Goal: Task Accomplishment & Management: Use online tool/utility

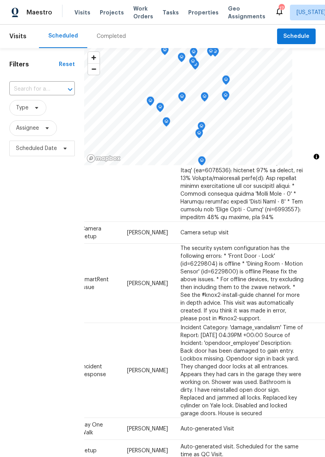
scroll to position [319, 74]
click at [311, 295] on td "[DATE]" at bounding box center [331, 283] width 40 height 79
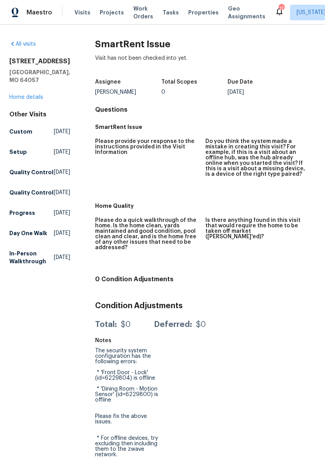
click at [28, 5] on div "Maestro" at bounding box center [26, 13] width 52 height 16
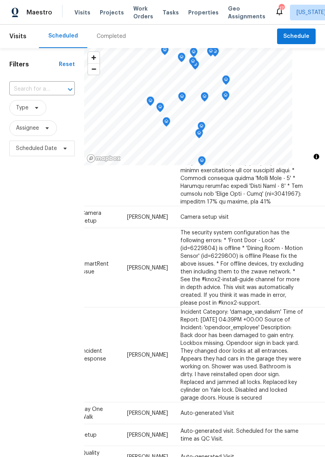
scroll to position [334, 74]
click at [0, 0] on icon at bounding box center [0, 0] width 0 height 0
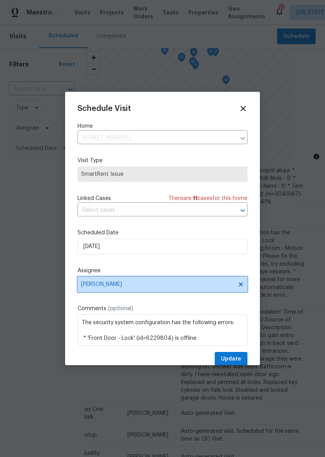
click at [201, 287] on span "[PERSON_NAME]" at bounding box center [157, 284] width 153 height 6
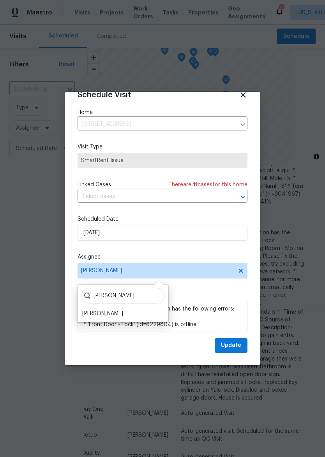
scroll to position [15, 0]
type input "[PERSON_NAME]"
click at [108, 311] on div "Matt McEvoy" at bounding box center [102, 313] width 41 height 8
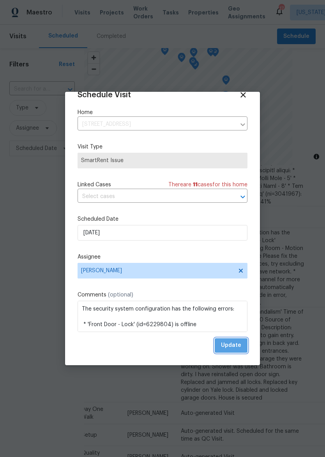
click at [237, 344] on span "Update" at bounding box center [231, 345] width 20 height 10
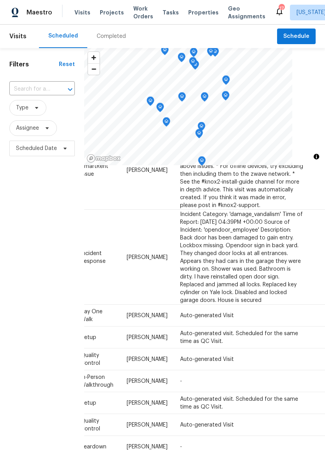
scroll to position [432, 74]
click at [0, 0] on icon at bounding box center [0, 0] width 0 height 0
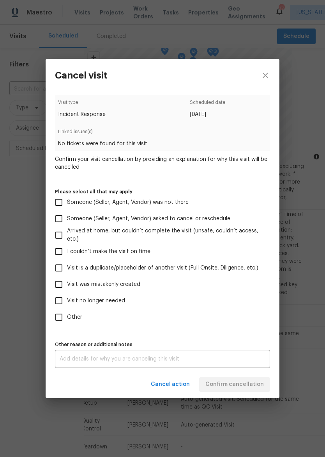
click at [107, 303] on span "Visit no longer needed" at bounding box center [96, 301] width 58 height 8
click at [67, 303] on input "Visit no longer needed" at bounding box center [59, 300] width 16 height 16
checkbox input "true"
click at [178, 359] on textarea at bounding box center [163, 358] width 206 height 5
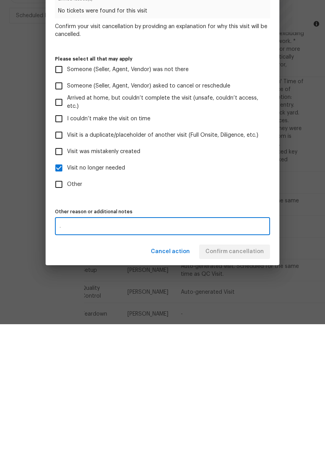
type textarea "."
click at [245, 309] on label "Other" at bounding box center [157, 317] width 213 height 16
click at [67, 309] on input "Other" at bounding box center [59, 317] width 16 height 16
checkbox input "true"
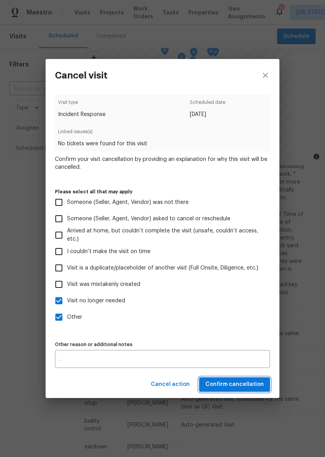
click at [234, 388] on span "Confirm cancellation" at bounding box center [235, 384] width 59 height 10
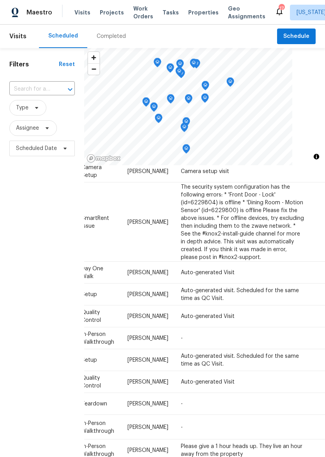
scroll to position [380, 74]
click at [0, 0] on icon at bounding box center [0, 0] width 0 height 0
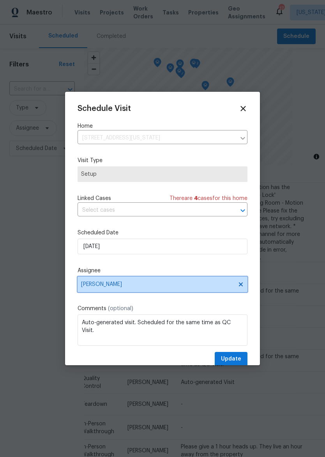
click at [178, 284] on span "[PERSON_NAME]" at bounding box center [157, 284] width 153 height 6
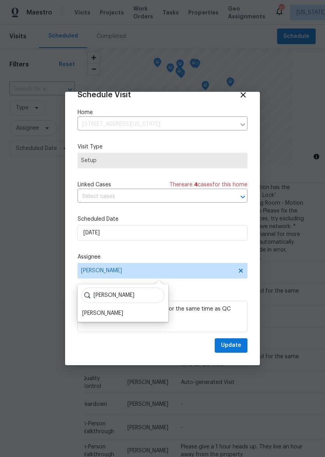
scroll to position [15, 0]
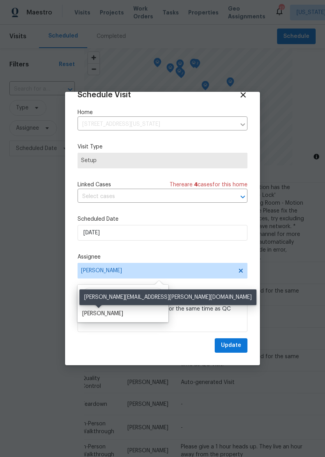
type input "Matt"
click at [108, 311] on div "Matt McEvoy" at bounding box center [102, 313] width 41 height 8
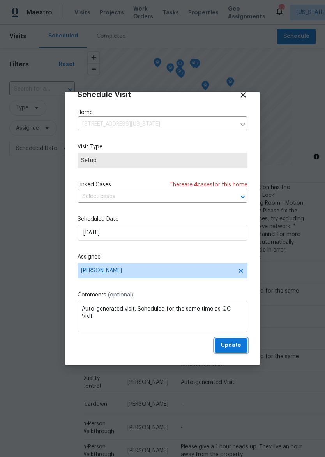
click at [233, 346] on span "Update" at bounding box center [231, 345] width 20 height 10
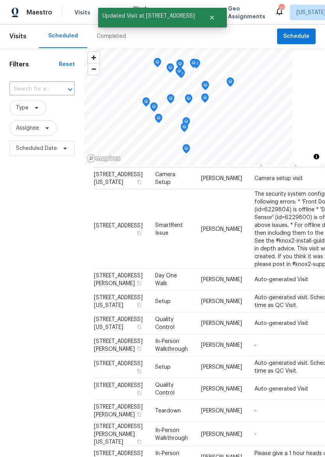
scroll to position [373, 0]
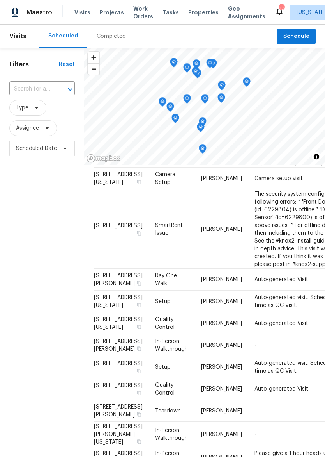
click at [192, 16] on span "Properties" at bounding box center [203, 13] width 30 height 8
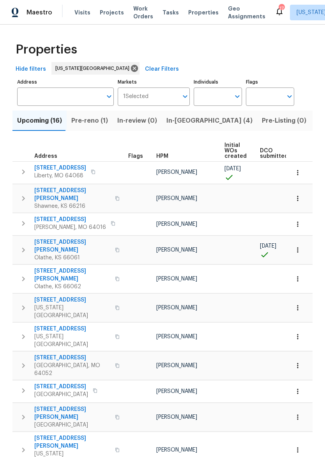
click at [103, 119] on span "Pre-reno (1)" at bounding box center [89, 120] width 37 height 11
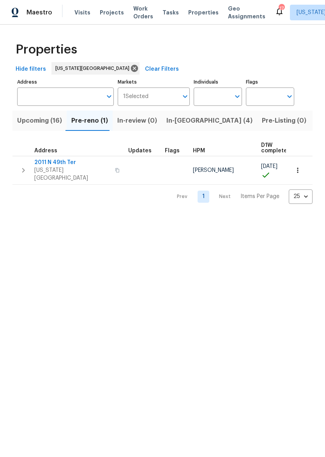
click at [64, 162] on span "2011 N 49th Ter" at bounding box center [72, 162] width 76 height 8
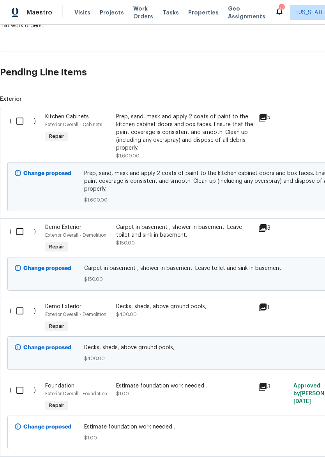
scroll to position [154, 0]
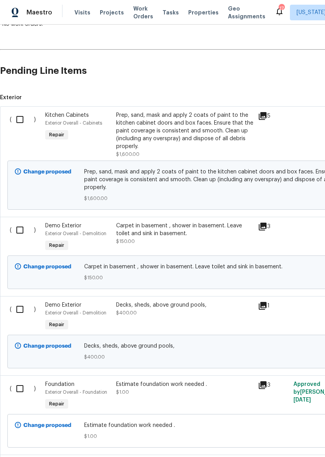
click at [21, 117] on input "checkbox" at bounding box center [23, 119] width 22 height 16
checkbox input "true"
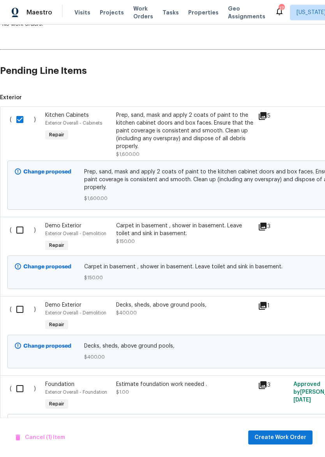
click at [20, 232] on input "checkbox" at bounding box center [23, 230] width 22 height 16
checkbox input "true"
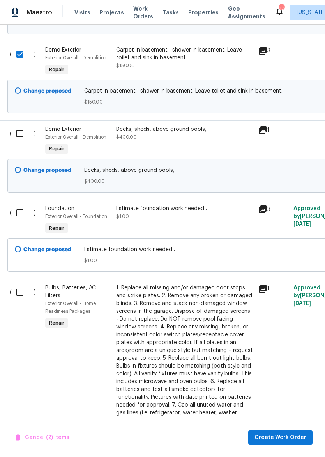
scroll to position [330, 0]
click at [17, 132] on input "checkbox" at bounding box center [23, 133] width 22 height 16
checkbox input "true"
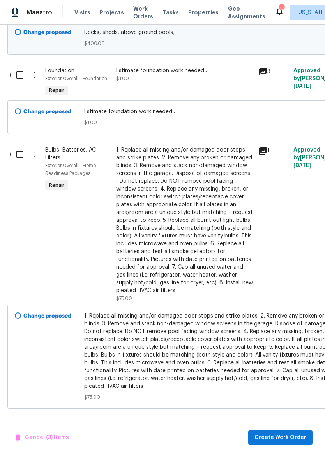
scroll to position [467, 0]
click at [17, 159] on input "checkbox" at bounding box center [23, 154] width 22 height 16
checkbox input "true"
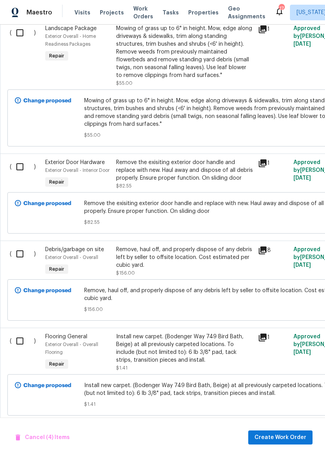
scroll to position [1224, 0]
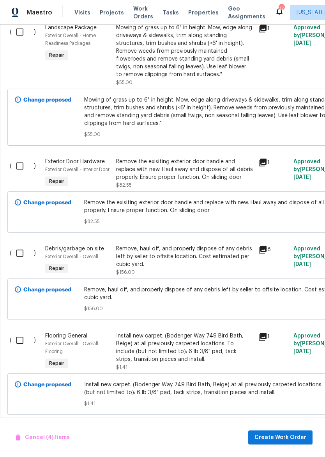
click at [18, 163] on input "checkbox" at bounding box center [23, 166] width 22 height 16
checkbox input "true"
click at [23, 247] on input "checkbox" at bounding box center [23, 253] width 22 height 16
checkbox input "true"
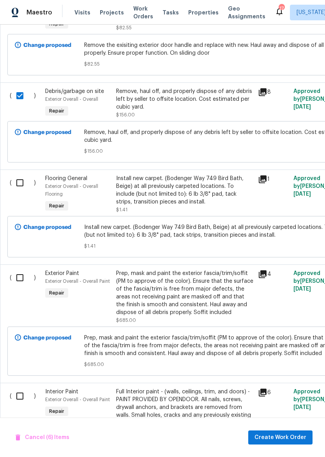
scroll to position [1382, 0]
click at [18, 277] on input "checkbox" at bounding box center [23, 277] width 22 height 16
checkbox input "true"
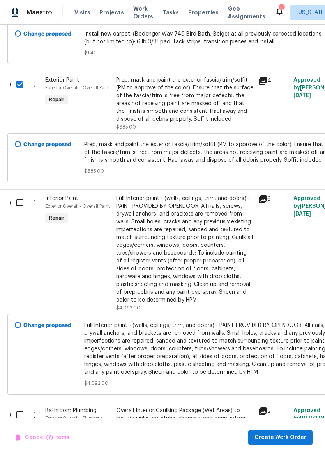
scroll to position [1577, 0]
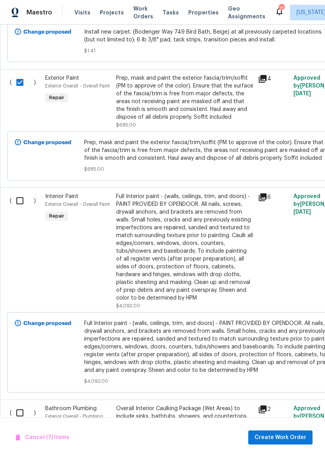
click at [16, 197] on input "checkbox" at bounding box center [23, 200] width 22 height 16
checkbox input "true"
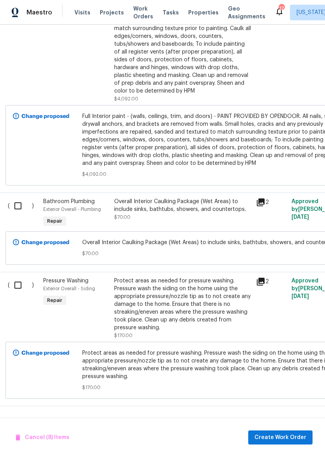
scroll to position [1783, 2]
click at [18, 202] on input "checkbox" at bounding box center [20, 205] width 22 height 16
checkbox input "true"
click at [12, 293] on div "( )" at bounding box center [23, 307] width 36 height 67
click at [17, 284] on input "checkbox" at bounding box center [20, 285] width 22 height 16
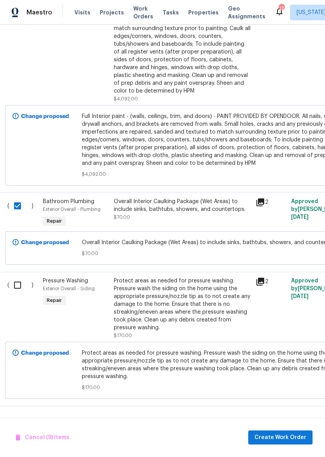
checkbox input "true"
click at [287, 437] on span "Create Work Order" at bounding box center [281, 437] width 52 height 10
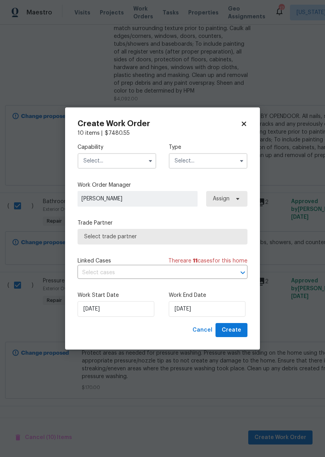
click at [167, 236] on span "Select trade partner" at bounding box center [162, 237] width 157 height 8
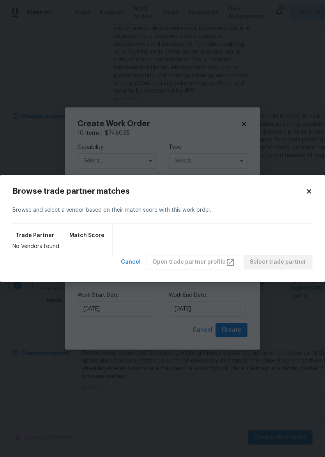
click at [173, 155] on body "Maestro Visits Projects Work Orders Tasks Properties Geo Assignments 17 Kansas …" at bounding box center [162, 228] width 325 height 457
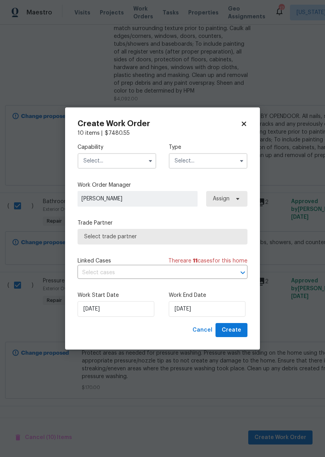
click at [137, 158] on input "text" at bounding box center [117, 161] width 79 height 16
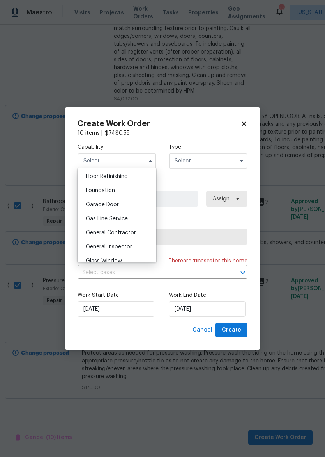
scroll to position [313, 0]
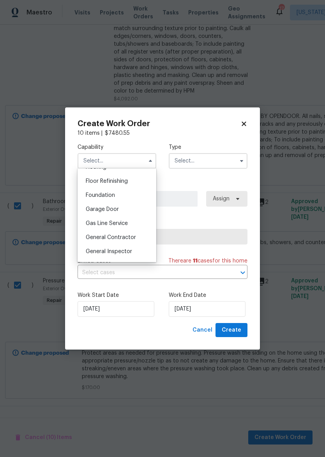
click at [130, 235] on span "General Contractor" at bounding box center [111, 237] width 50 height 5
type input "General Contractor"
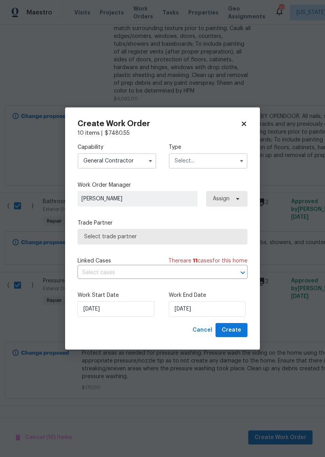
click at [205, 158] on input "text" at bounding box center [208, 161] width 79 height 16
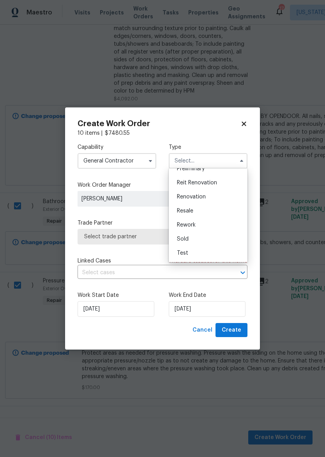
scroll to position [177, 0]
click at [212, 196] on div "Renovation" at bounding box center [208, 197] width 75 height 14
type input "Renovation"
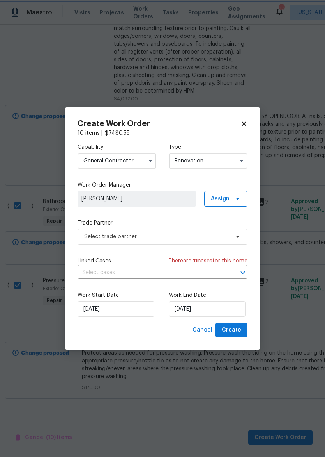
scroll to position [0, 0]
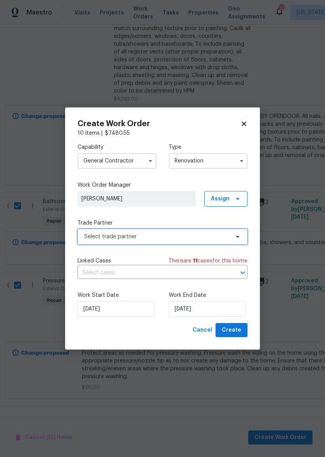
click at [203, 239] on span "Select trade partner" at bounding box center [157, 237] width 146 height 8
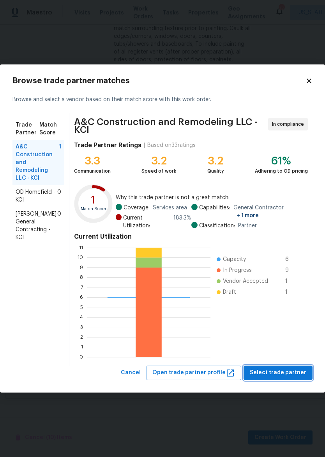
click at [279, 372] on span "Select trade partner" at bounding box center [278, 373] width 57 height 10
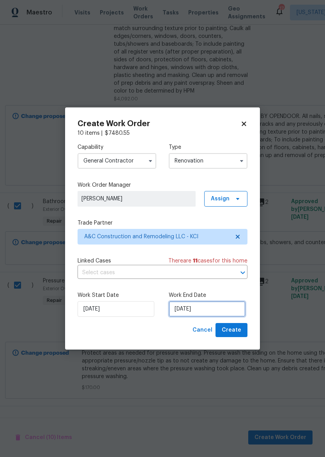
click at [195, 306] on input "[DATE]" at bounding box center [207, 309] width 77 height 16
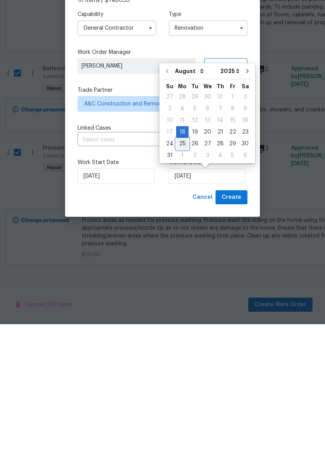
click at [185, 271] on div "25" at bounding box center [182, 276] width 12 height 11
type input "[DATE]"
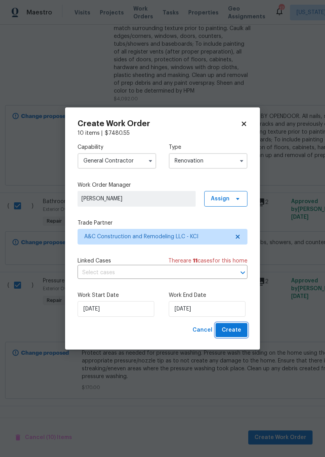
click at [234, 330] on span "Create" at bounding box center [232, 330] width 20 height 10
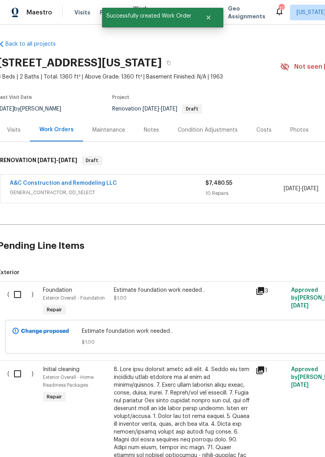
click at [19, 290] on input "checkbox" at bounding box center [20, 294] width 22 height 16
checkbox input "true"
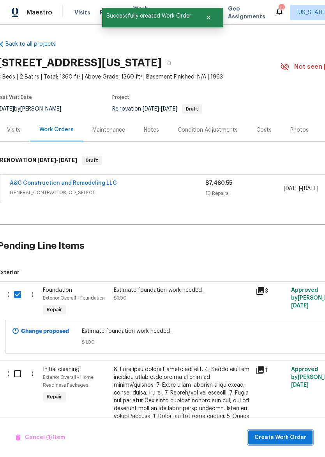
click at [292, 432] on button "Create Work Order" at bounding box center [281, 437] width 64 height 14
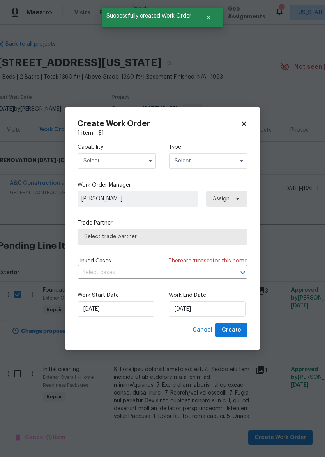
click at [124, 158] on input "text" at bounding box center [117, 161] width 79 height 16
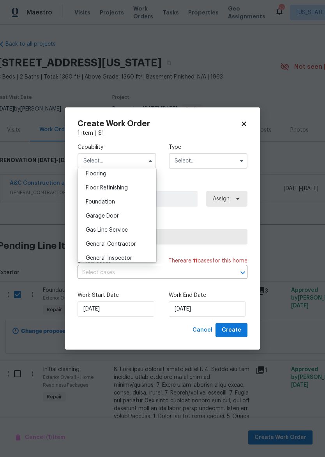
click at [136, 201] on div "Foundation" at bounding box center [117, 202] width 75 height 14
type input "Foundation"
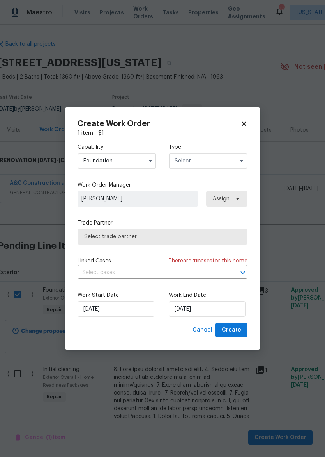
click at [225, 162] on input "text" at bounding box center [208, 161] width 79 height 16
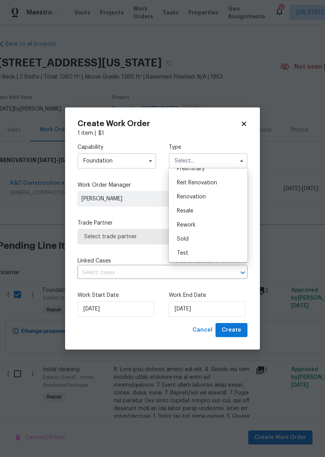
click at [220, 196] on div "Renovation" at bounding box center [208, 197] width 75 height 14
type input "Renovation"
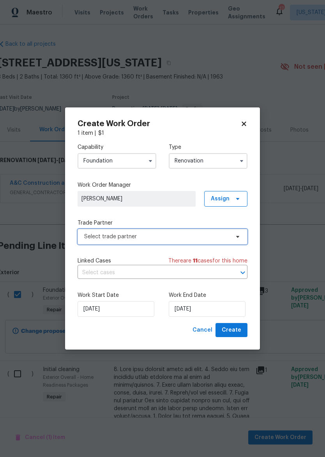
click at [189, 236] on span "Select trade partner" at bounding box center [157, 237] width 146 height 8
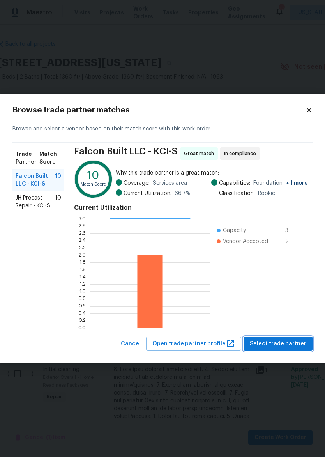
click at [295, 343] on span "Select trade partner" at bounding box center [278, 344] width 57 height 10
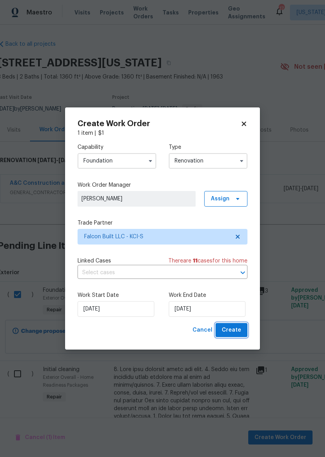
click at [238, 331] on span "Create" at bounding box center [232, 330] width 20 height 10
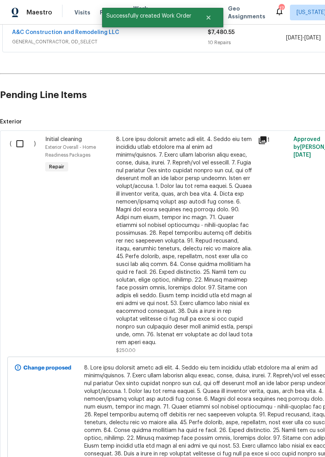
scroll to position [179, 0]
click at [26, 144] on input "checkbox" at bounding box center [23, 144] width 22 height 16
checkbox input "true"
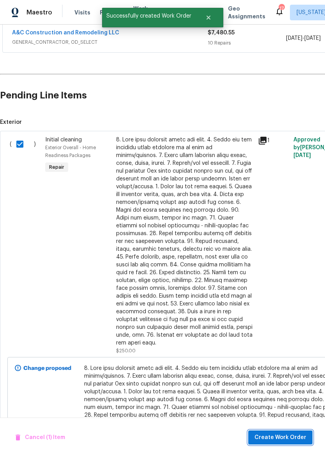
click at [272, 433] on span "Create Work Order" at bounding box center [281, 437] width 52 height 10
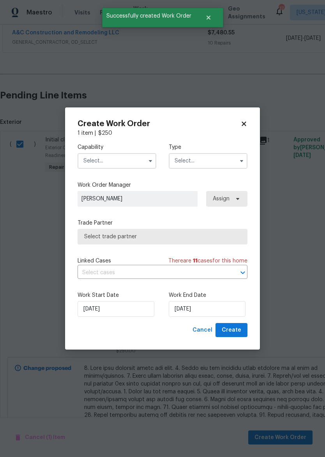
click at [124, 155] on input "text" at bounding box center [117, 161] width 79 height 16
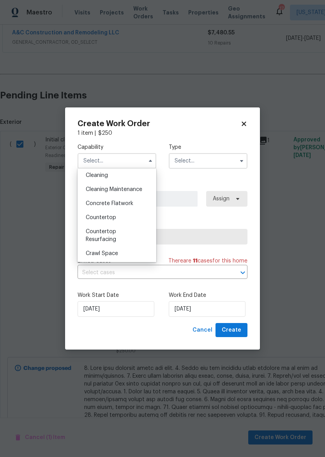
scroll to position [100, 0]
click at [134, 193] on div "Cleaning" at bounding box center [117, 190] width 75 height 14
type input "Cleaning"
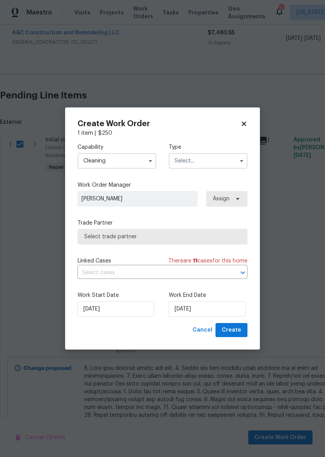
click at [226, 156] on input "text" at bounding box center [208, 161] width 79 height 16
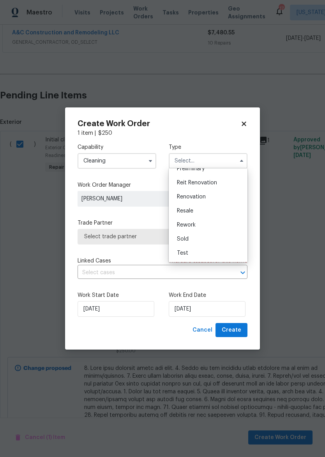
scroll to position [177, 0]
click at [213, 199] on div "Renovation" at bounding box center [208, 197] width 75 height 14
type input "Renovation"
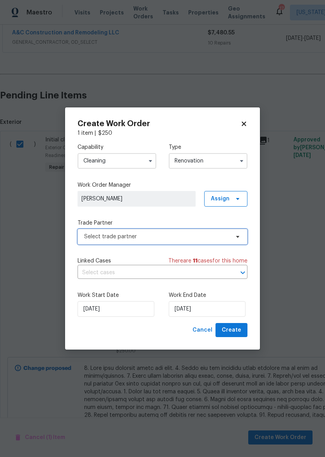
click at [208, 236] on span "Select trade partner" at bounding box center [157, 237] width 146 height 8
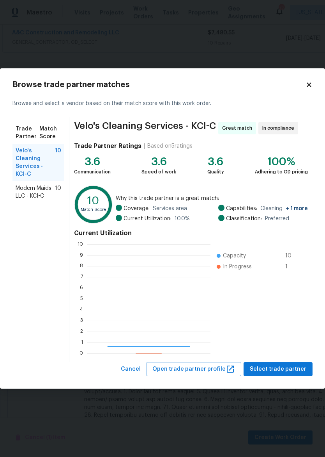
scroll to position [109, 124]
click at [21, 195] on span "Modern Maids LLC - KCI-C" at bounding box center [35, 192] width 39 height 16
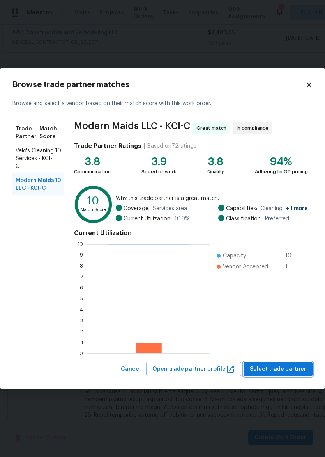
click at [270, 366] on span "Select trade partner" at bounding box center [278, 369] width 57 height 10
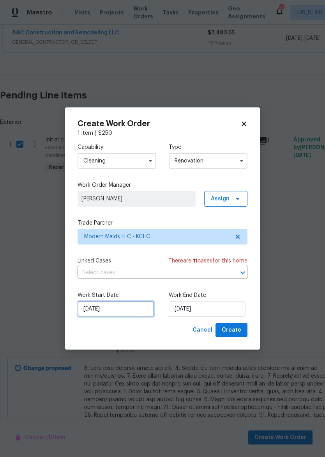
click at [122, 312] on input "[DATE]" at bounding box center [116, 309] width 77 height 16
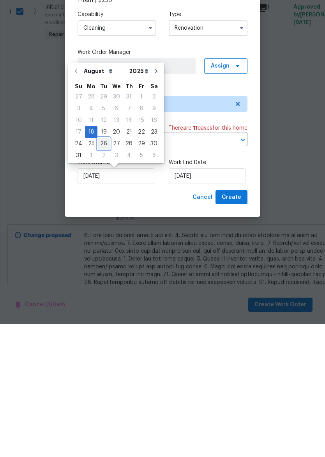
click at [103, 271] on div "26" at bounding box center [104, 276] width 12 height 11
type input "[DATE]"
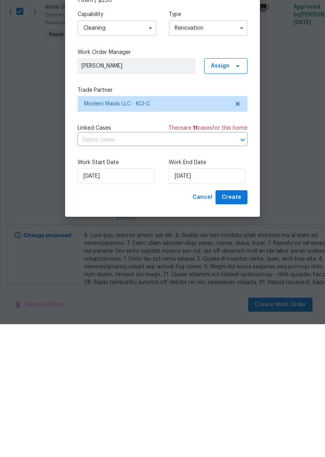
type input "[DATE]"
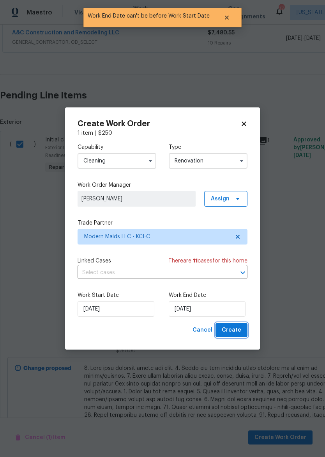
click at [240, 331] on span "Create" at bounding box center [232, 330] width 20 height 10
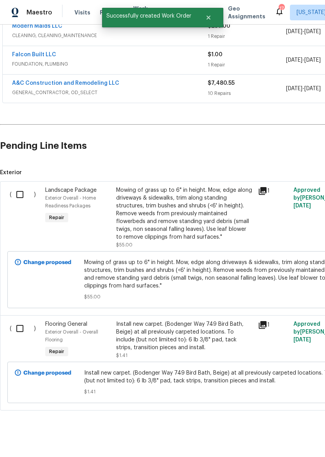
scroll to position [157, 0]
click at [22, 192] on input "checkbox" at bounding box center [23, 194] width 22 height 16
checkbox input "true"
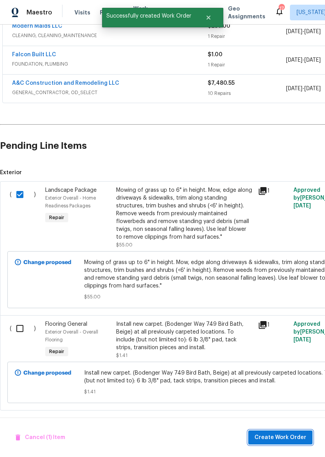
click at [284, 441] on span "Create Work Order" at bounding box center [281, 437] width 52 height 10
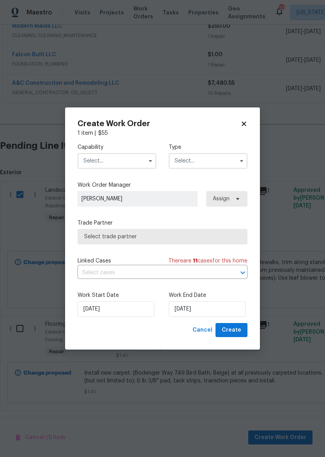
click at [125, 162] on input "text" at bounding box center [117, 161] width 79 height 16
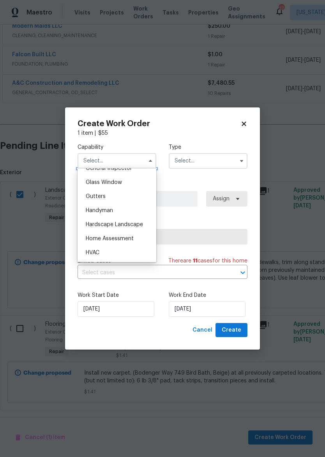
scroll to position [397, 0]
click at [137, 225] on span "Hardscape Landscape" at bounding box center [114, 222] width 57 height 5
type input "Hardscape Landscape"
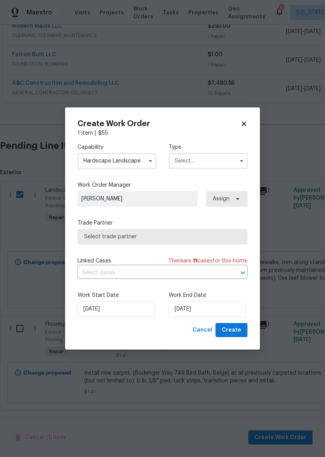
click at [213, 162] on input "text" at bounding box center [208, 161] width 79 height 16
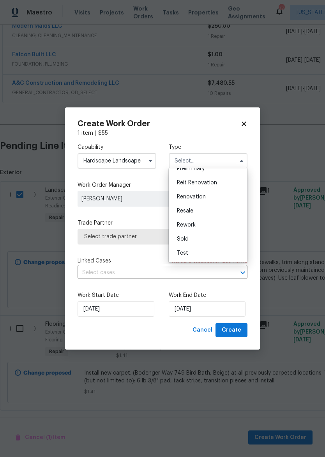
scroll to position [177, 0]
click at [219, 199] on div "Renovation" at bounding box center [208, 197] width 75 height 14
type input "Renovation"
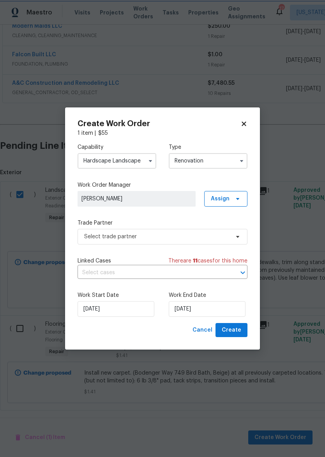
scroll to position [0, 0]
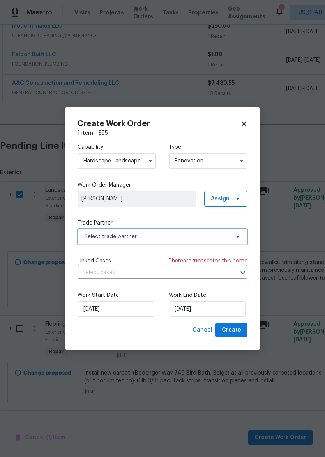
click at [196, 240] on span "Select trade partner" at bounding box center [163, 237] width 170 height 16
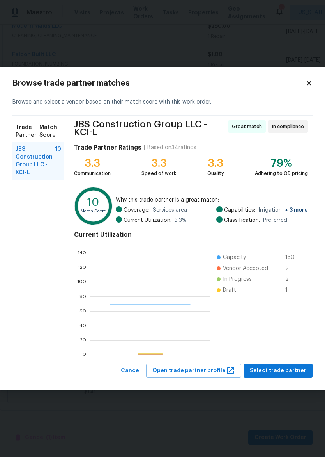
scroll to position [109, 121]
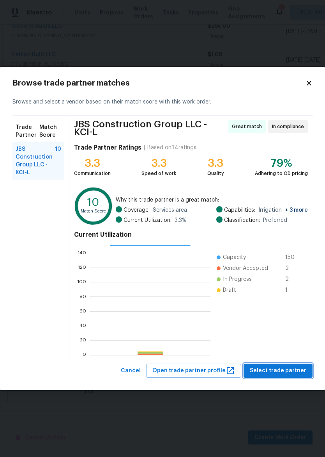
click at [279, 370] on span "Select trade partner" at bounding box center [278, 371] width 57 height 10
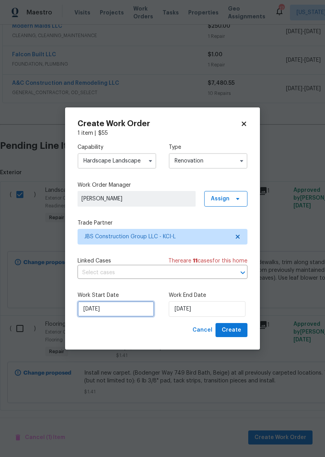
click at [126, 307] on input "[DATE]" at bounding box center [116, 309] width 77 height 16
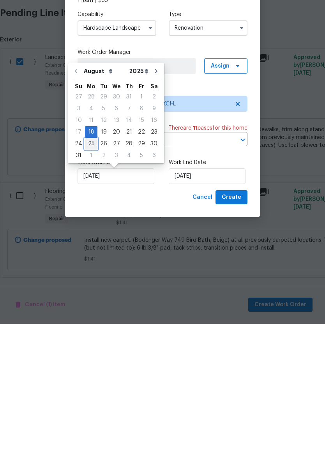
click at [89, 271] on div "25" at bounding box center [91, 276] width 12 height 11
type input "[DATE]"
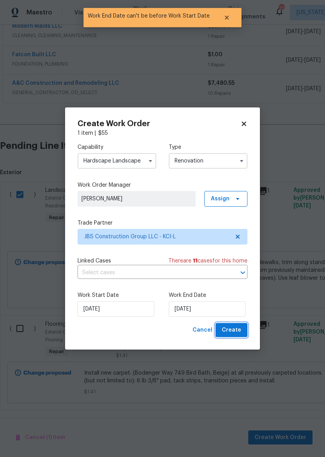
click at [240, 330] on span "Create" at bounding box center [232, 330] width 20 height 10
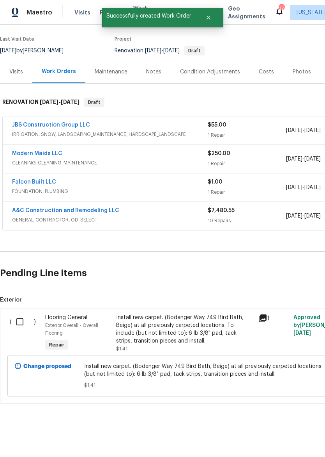
click at [22, 313] on input "checkbox" at bounding box center [23, 321] width 22 height 16
checkbox input "true"
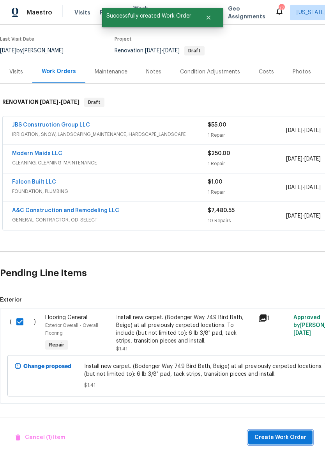
click at [271, 438] on span "Create Work Order" at bounding box center [281, 437] width 52 height 10
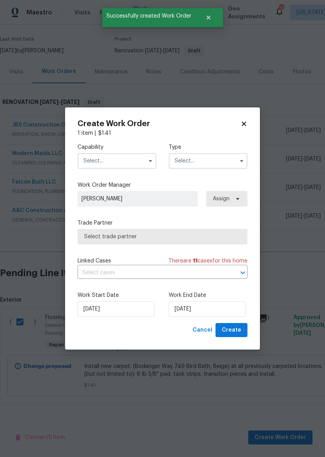
click at [114, 160] on input "text" at bounding box center [117, 161] width 79 height 16
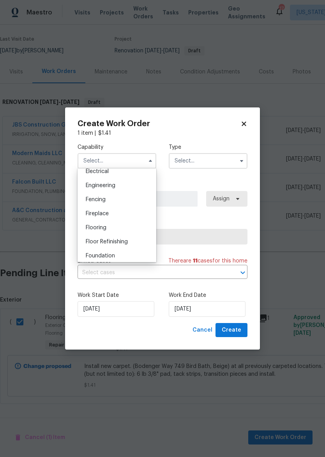
scroll to position [253, 0]
click at [132, 230] on div "Flooring" at bounding box center [117, 227] width 75 height 14
type input "Flooring"
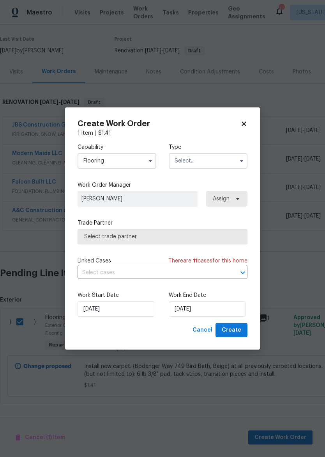
click at [220, 154] on input "text" at bounding box center [208, 161] width 79 height 16
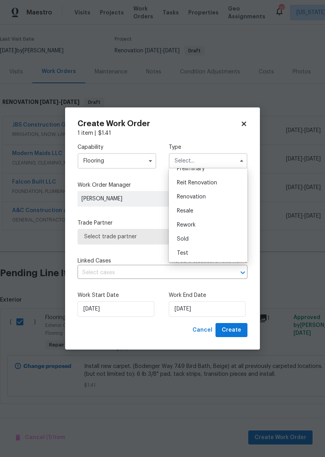
scroll to position [177, 0]
click at [216, 196] on div "Renovation" at bounding box center [208, 197] width 75 height 14
type input "Renovation"
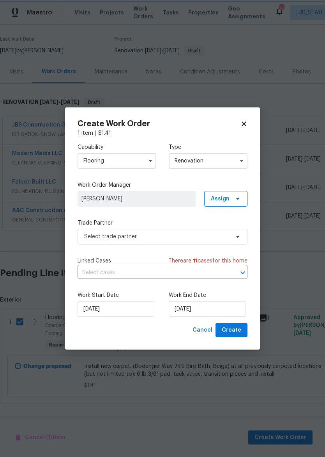
scroll to position [0, 0]
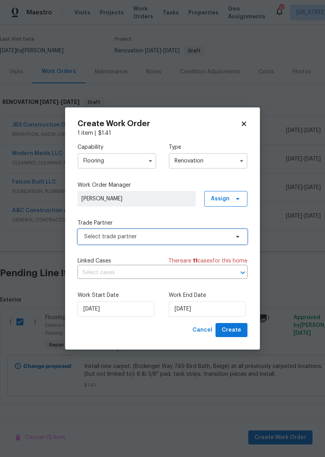
click at [188, 233] on span "Select trade partner" at bounding box center [157, 237] width 146 height 8
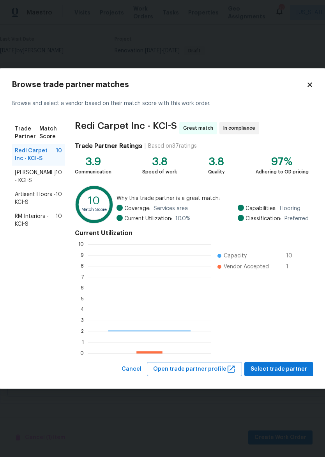
scroll to position [109, 124]
click at [293, 370] on span "Select trade partner" at bounding box center [279, 369] width 57 height 10
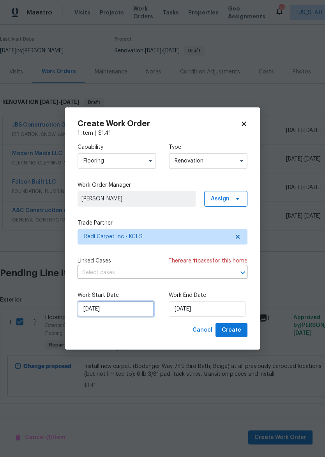
click at [132, 311] on input "[DATE]" at bounding box center [116, 309] width 77 height 16
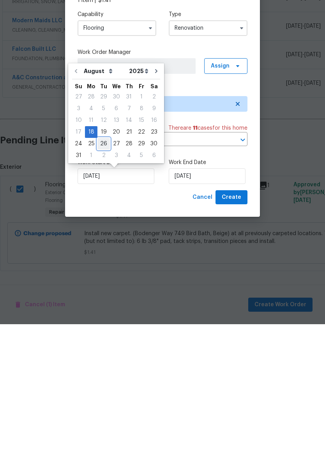
click at [105, 271] on div "26" at bounding box center [104, 276] width 12 height 11
type input "[DATE]"
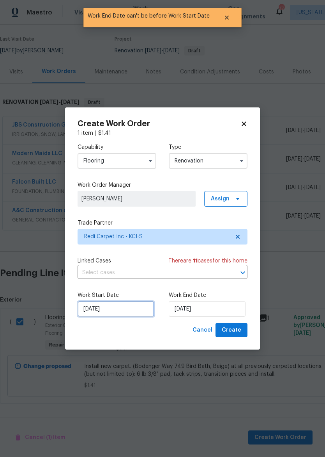
click at [118, 305] on input "[DATE]" at bounding box center [116, 309] width 77 height 16
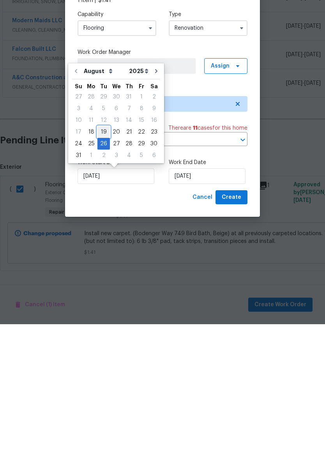
click at [106, 259] on div "19" at bounding box center [104, 264] width 12 height 11
type input "8/19/2025"
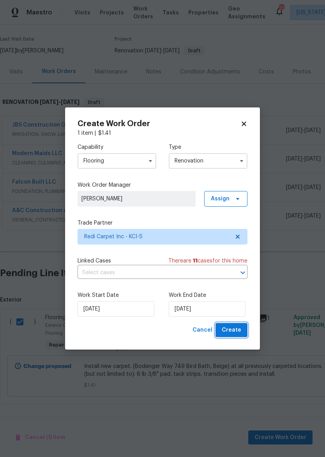
click at [240, 328] on span "Create" at bounding box center [232, 330] width 20 height 10
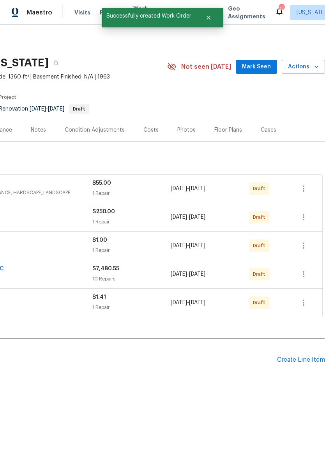
scroll to position [0, 116]
click at [307, 303] on icon "button" at bounding box center [303, 302] width 9 height 9
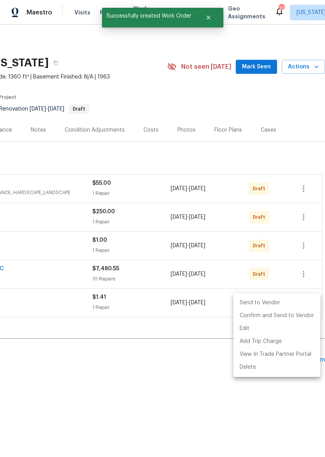
click at [289, 305] on li "Send to Vendor" at bounding box center [277, 302] width 87 height 13
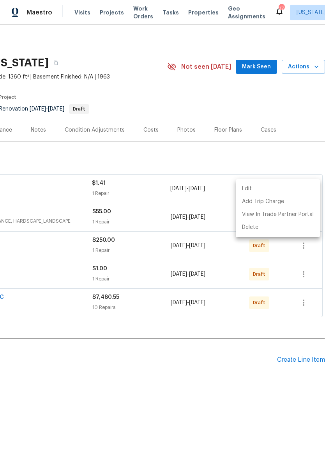
click at [307, 302] on div at bounding box center [162, 228] width 325 height 457
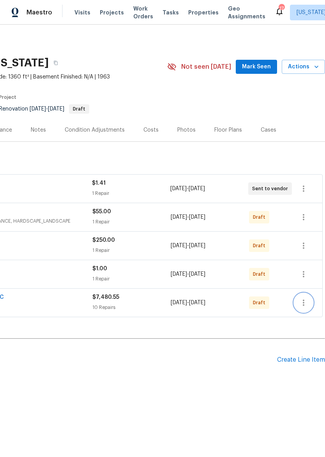
click at [309, 305] on button "button" at bounding box center [304, 302] width 19 height 19
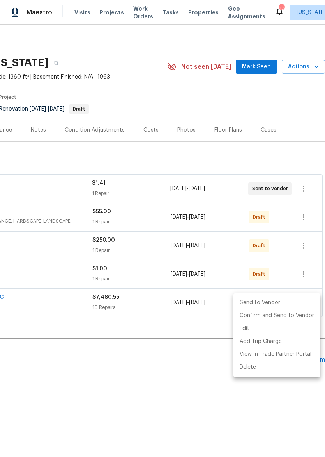
click at [300, 305] on li "Send to Vendor" at bounding box center [277, 302] width 87 height 13
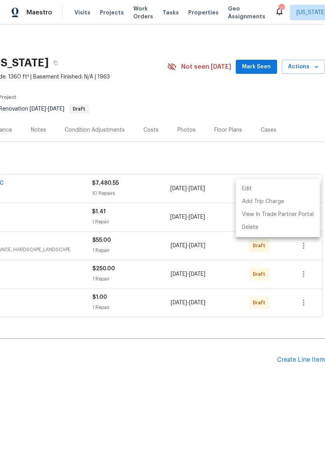
click at [306, 305] on div at bounding box center [162, 228] width 325 height 457
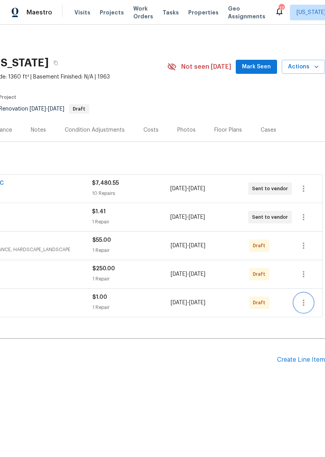
click at [307, 304] on icon "button" at bounding box center [303, 302] width 9 height 9
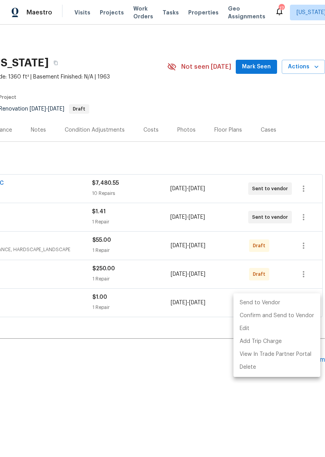
click at [302, 304] on li "Send to Vendor" at bounding box center [277, 302] width 87 height 13
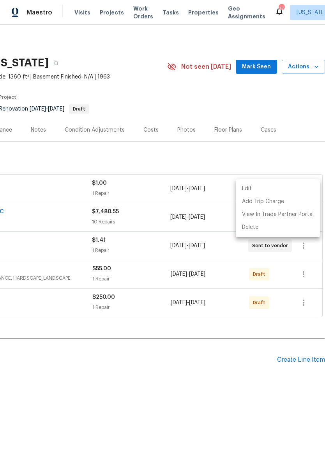
click at [310, 305] on div at bounding box center [162, 228] width 325 height 457
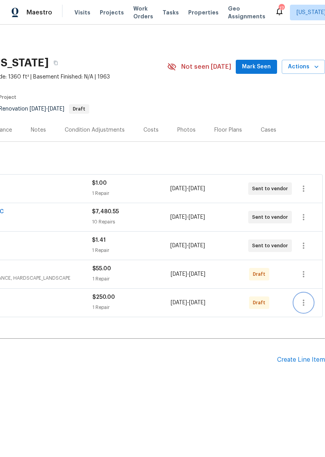
click at [306, 306] on icon "button" at bounding box center [303, 302] width 9 height 9
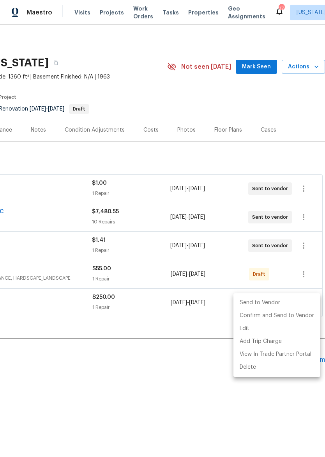
click at [301, 304] on li "Send to Vendor" at bounding box center [277, 302] width 87 height 13
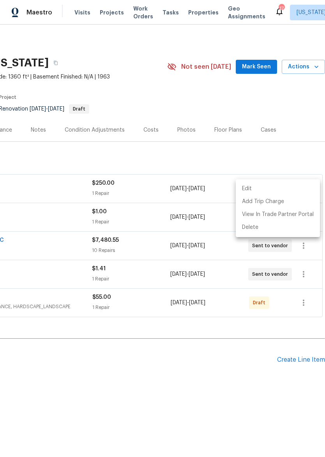
click at [305, 304] on div at bounding box center [162, 228] width 325 height 457
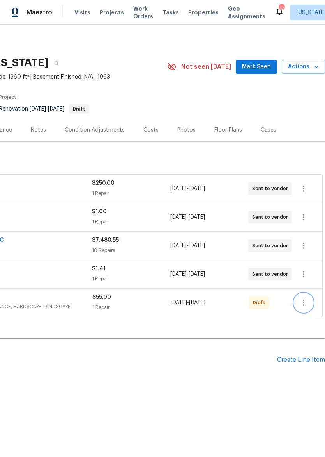
click at [307, 306] on icon "button" at bounding box center [303, 302] width 9 height 9
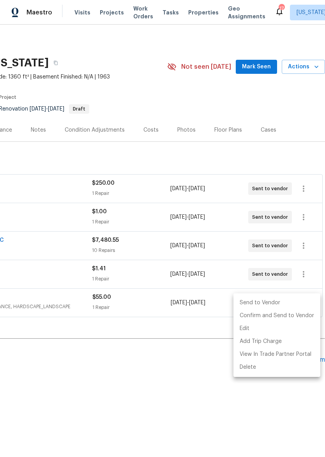
click at [300, 302] on li "Send to Vendor" at bounding box center [277, 302] width 87 height 13
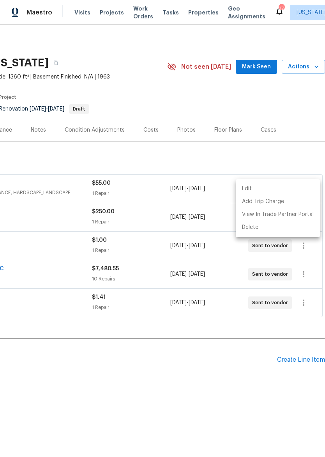
click at [225, 379] on div at bounding box center [162, 228] width 325 height 457
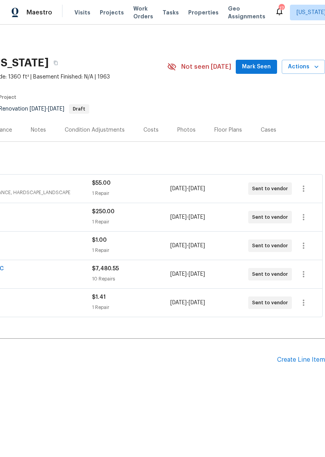
click at [214, 377] on h2 "Pending Line Items" at bounding box center [80, 359] width 393 height 36
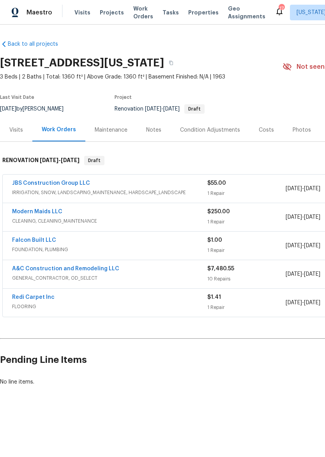
scroll to position [0, 0]
click at [18, 11] on img at bounding box center [15, 13] width 7 height 10
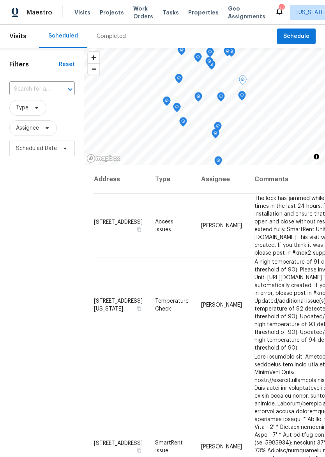
click at [193, 9] on span "Properties" at bounding box center [203, 13] width 30 height 8
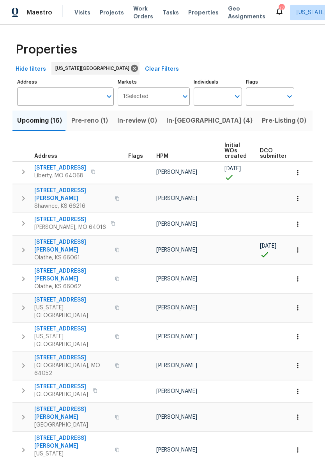
click at [99, 120] on span "Pre-reno (1)" at bounding box center [89, 120] width 37 height 11
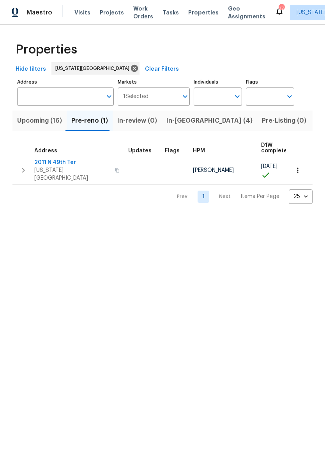
click at [65, 159] on span "2011 N 49th Ter" at bounding box center [72, 162] width 76 height 8
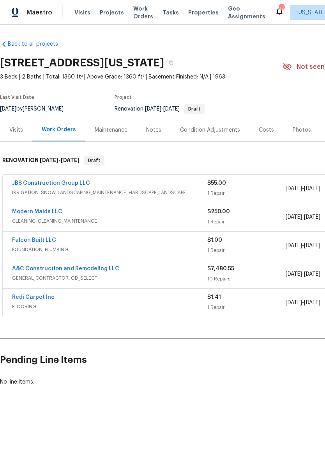
click at [194, 16] on span "Properties" at bounding box center [203, 13] width 30 height 8
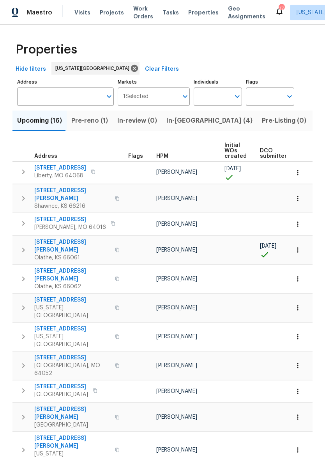
click at [103, 121] on span "Pre-reno (1)" at bounding box center [89, 120] width 37 height 11
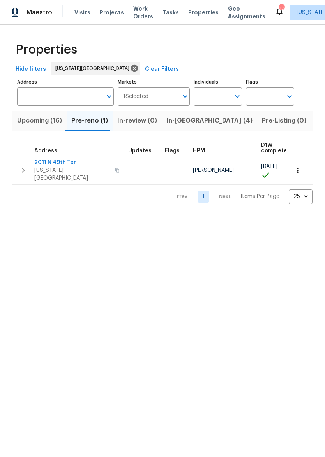
click at [302, 172] on button "button" at bounding box center [298, 170] width 17 height 17
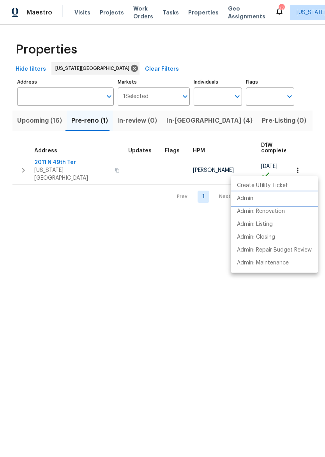
click at [286, 198] on li "Admin" at bounding box center [274, 198] width 87 height 13
click at [100, 164] on div at bounding box center [162, 228] width 325 height 457
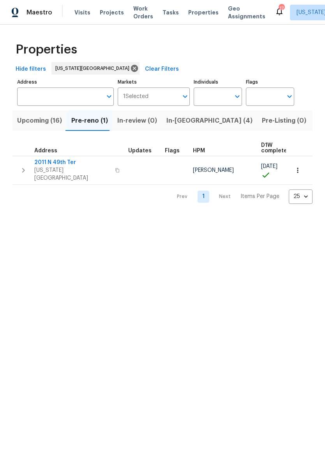
click at [113, 164] on button "button" at bounding box center [117, 170] width 9 height 19
click at [305, 164] on button "button" at bounding box center [298, 170] width 17 height 17
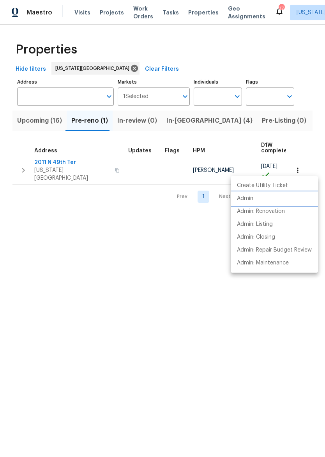
click at [280, 198] on li "Admin" at bounding box center [274, 198] width 87 height 13
click at [39, 14] on div at bounding box center [162, 228] width 325 height 457
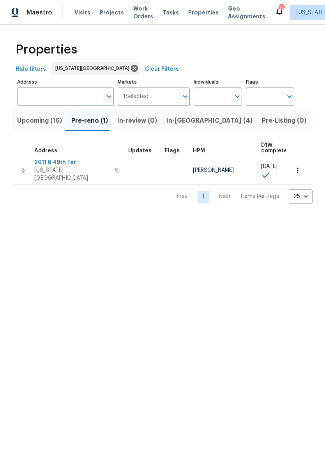
click at [24, 17] on div "Maestro" at bounding box center [26, 13] width 52 height 16
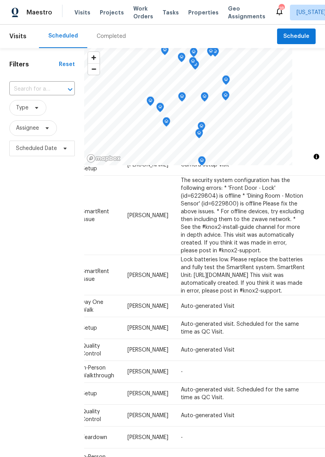
scroll to position [386, 74]
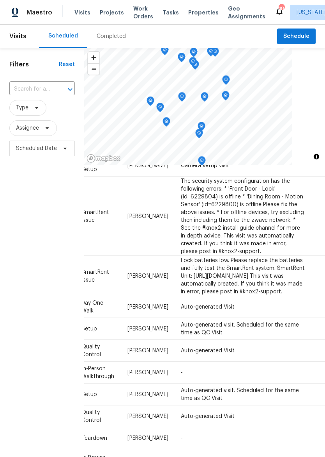
click at [0, 0] on icon at bounding box center [0, 0] width 0 height 0
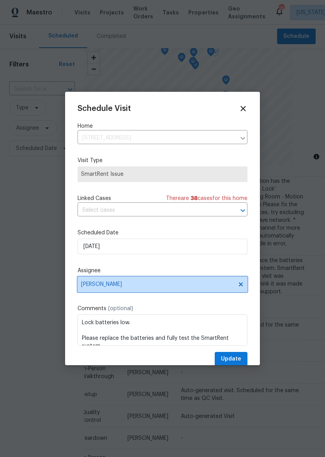
click at [168, 292] on span "[PERSON_NAME]" at bounding box center [163, 284] width 170 height 16
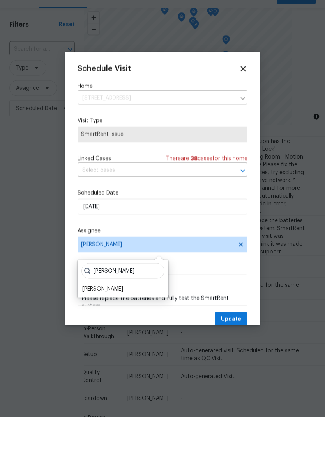
type input "Matt"
click at [89, 325] on div "Matt McEvoy" at bounding box center [102, 329] width 41 height 8
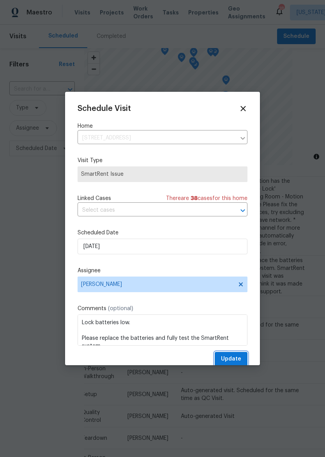
click at [237, 359] on span "Update" at bounding box center [231, 359] width 20 height 10
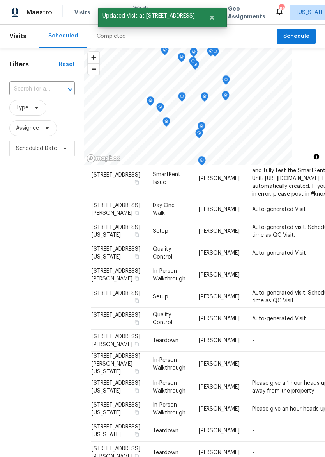
scroll to position [505, 2]
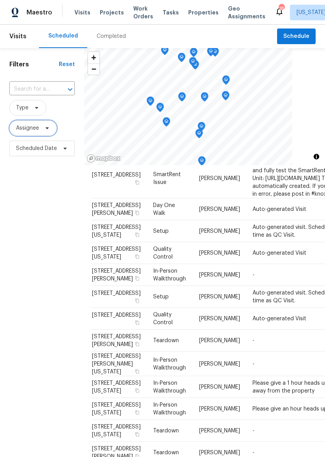
click at [22, 129] on span "Assignee" at bounding box center [27, 128] width 23 height 8
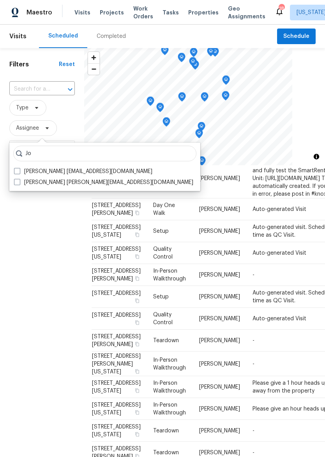
type input "J"
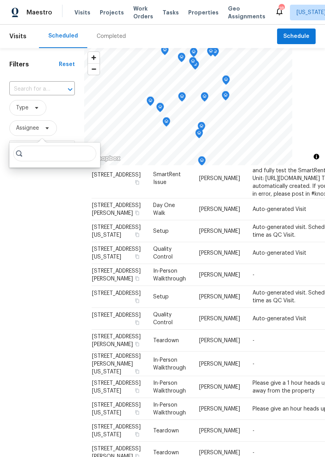
click at [18, 256] on div "Filters Reset ​ Type Assignee Scheduled Date" at bounding box center [42, 289] width 84 height 482
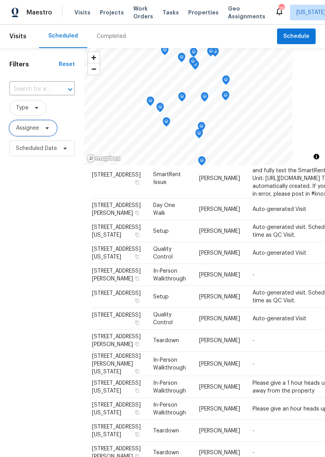
click at [24, 130] on span "Assignee" at bounding box center [27, 128] width 23 height 8
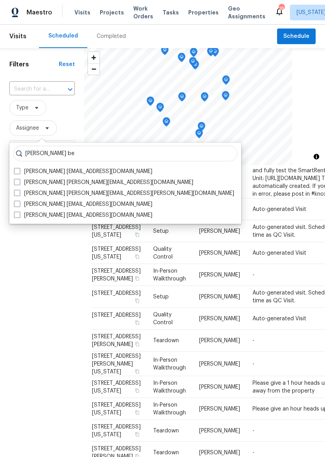
type input "Joshua be"
click at [20, 193] on span at bounding box center [17, 193] width 6 height 6
click at [19, 193] on input "Joshua Beatty joshua.beatty@opendoor.com" at bounding box center [16, 191] width 5 height 5
checkbox input "true"
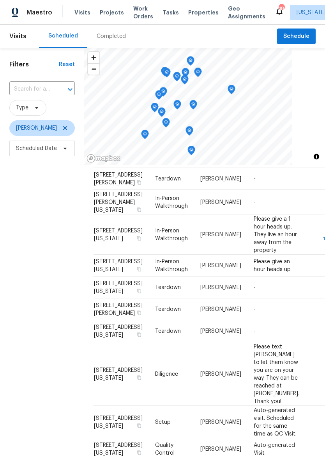
scroll to position [145, 0]
click at [0, 0] on icon at bounding box center [0, 0] width 0 height 0
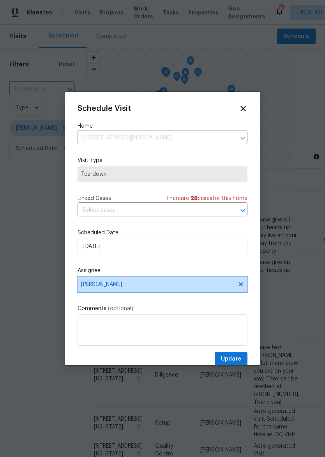
click at [185, 282] on span "[PERSON_NAME]" at bounding box center [163, 284] width 170 height 16
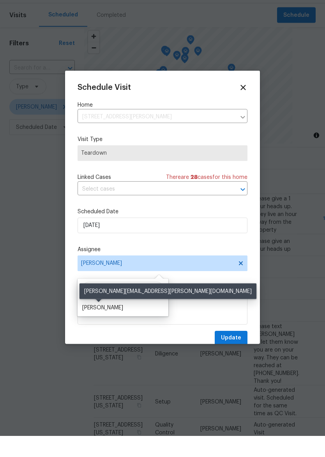
type input "Matt"
click at [90, 325] on div "Matt McEvoy" at bounding box center [102, 329] width 41 height 8
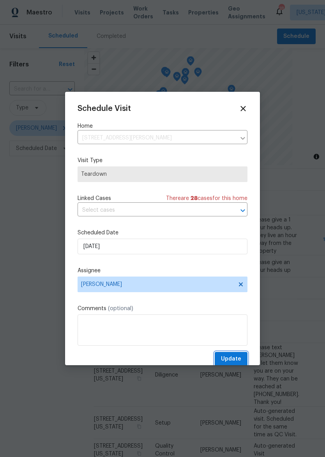
click at [235, 354] on button "Update" at bounding box center [231, 359] width 33 height 14
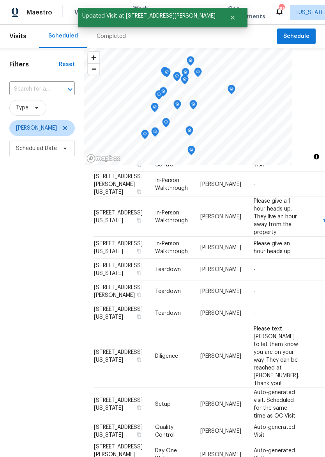
scroll to position [141, 0]
click at [0, 0] on icon at bounding box center [0, 0] width 0 height 0
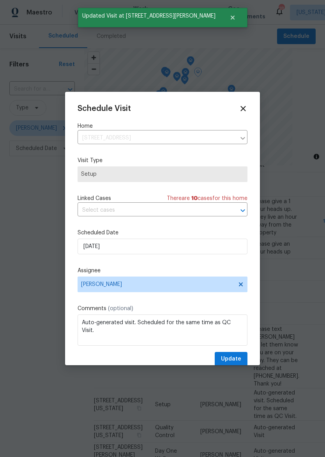
click at [204, 239] on div "Scheduled Date 8/21/2025" at bounding box center [163, 241] width 170 height 25
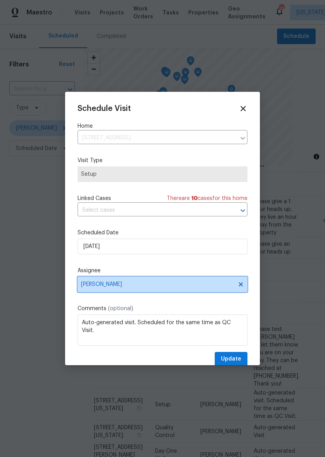
click at [205, 279] on span "[PERSON_NAME]" at bounding box center [163, 284] width 170 height 16
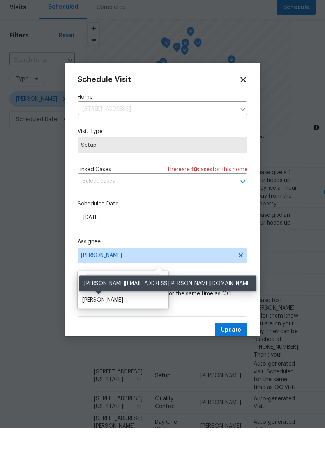
type input "Matt"
click at [114, 325] on div "[PERSON_NAME]" at bounding box center [102, 329] width 41 height 8
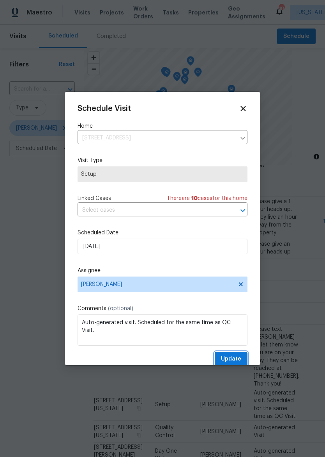
click at [238, 358] on span "Update" at bounding box center [231, 359] width 20 height 10
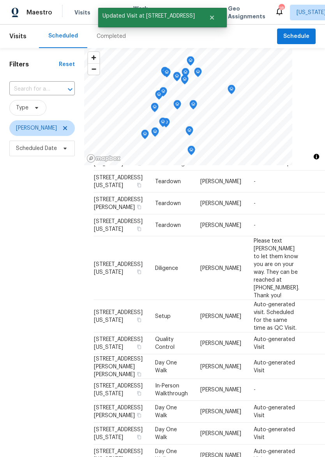
scroll to position [200, 0]
click at [0, 0] on icon at bounding box center [0, 0] width 0 height 0
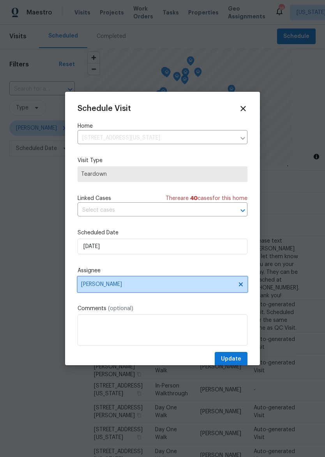
click at [177, 292] on span "[PERSON_NAME]" at bounding box center [163, 284] width 170 height 16
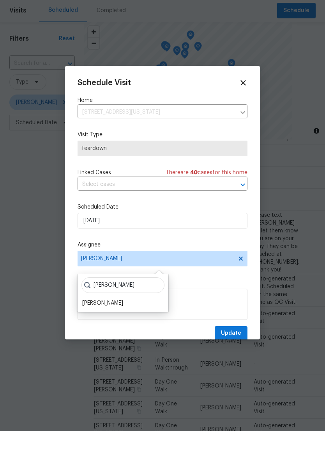
type input "Matt"
click at [87, 325] on div "[PERSON_NAME]" at bounding box center [102, 329] width 41 height 8
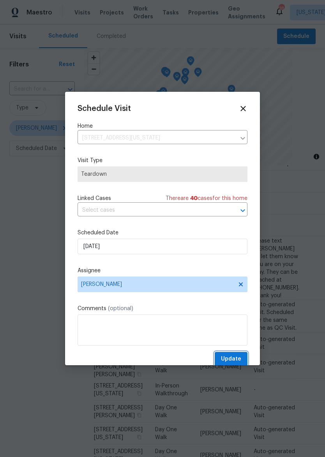
click at [237, 361] on span "Update" at bounding box center [231, 359] width 20 height 10
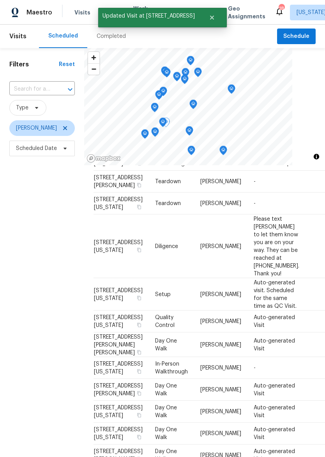
click at [0, 0] on icon at bounding box center [0, 0] width 0 height 0
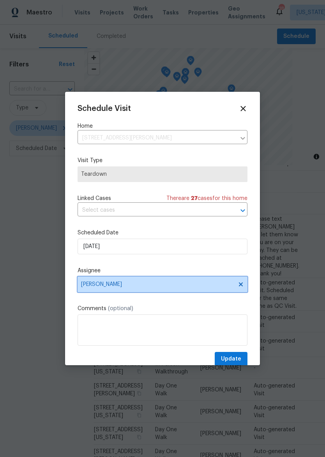
click at [161, 286] on span "[PERSON_NAME]" at bounding box center [157, 284] width 153 height 6
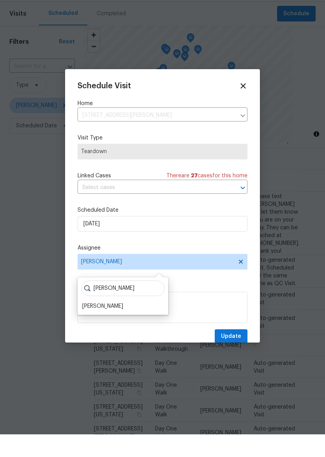
type input "Matt"
click at [92, 325] on div "[PERSON_NAME]" at bounding box center [102, 329] width 41 height 8
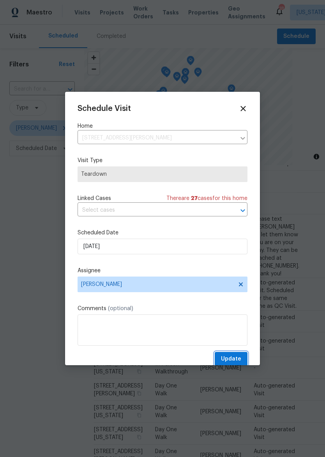
click at [235, 356] on span "Update" at bounding box center [231, 359] width 20 height 10
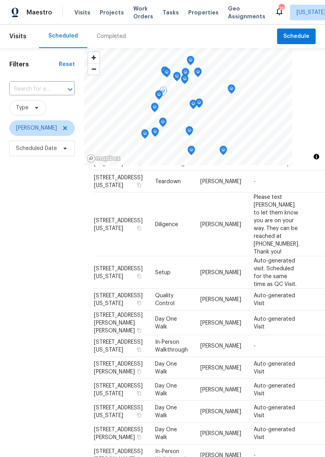
click at [0, 0] on icon at bounding box center [0, 0] width 0 height 0
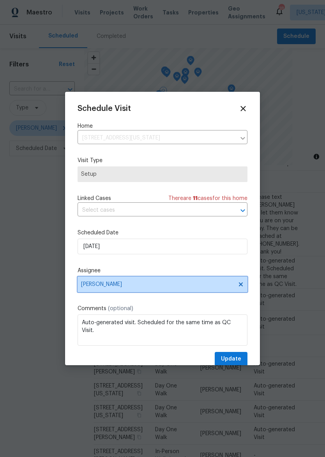
click at [179, 286] on span "[PERSON_NAME]" at bounding box center [157, 284] width 153 height 6
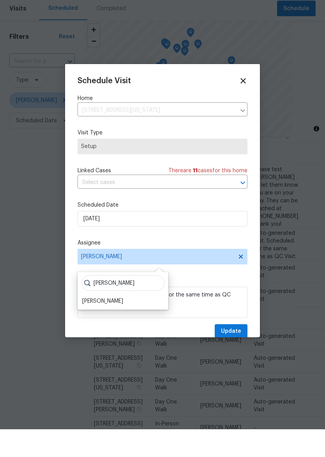
type input "Matt"
click at [109, 325] on div "[PERSON_NAME]" at bounding box center [102, 329] width 41 height 8
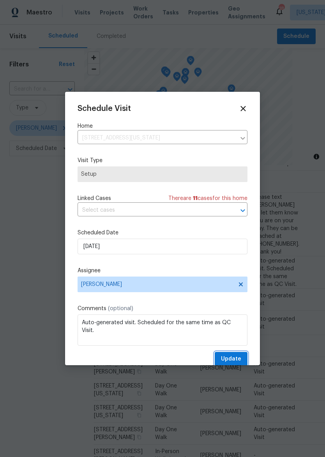
click at [232, 360] on span "Update" at bounding box center [231, 359] width 20 height 10
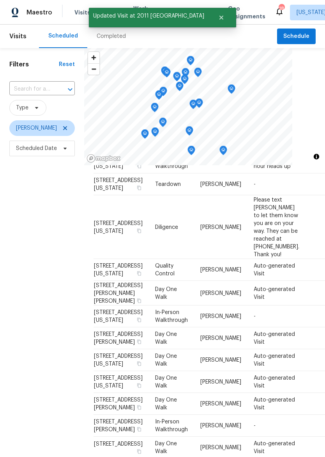
scroll to position [194, 0]
click at [0, 0] on icon at bounding box center [0, 0] width 0 height 0
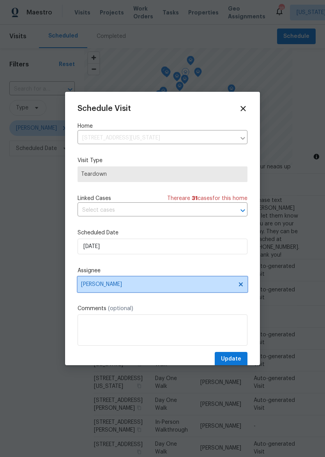
click at [176, 287] on span "[PERSON_NAME]" at bounding box center [157, 284] width 153 height 6
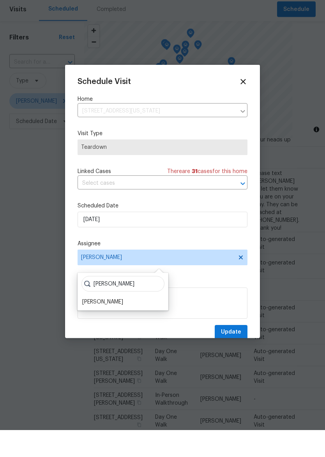
type input "Matt"
click at [84, 325] on div "[PERSON_NAME]" at bounding box center [102, 329] width 41 height 8
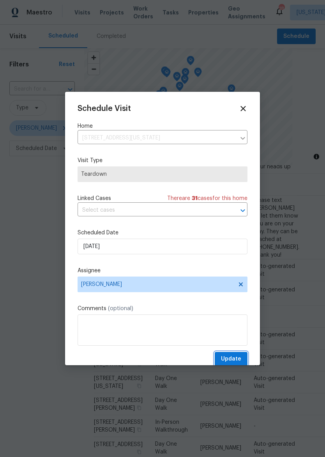
click at [240, 358] on span "Update" at bounding box center [231, 359] width 20 height 10
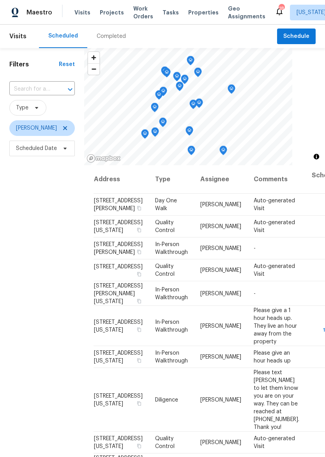
scroll to position [0, 0]
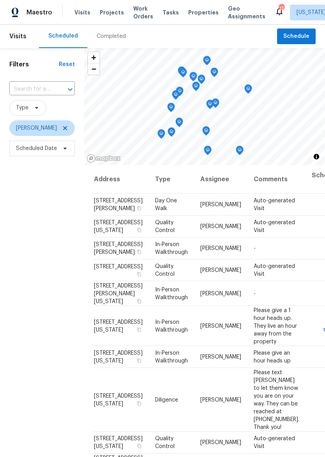
click at [21, 9] on div "Maestro" at bounding box center [26, 13] width 52 height 16
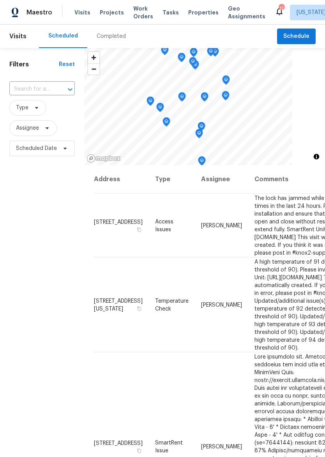
click at [195, 9] on span "Properties" at bounding box center [203, 13] width 30 height 8
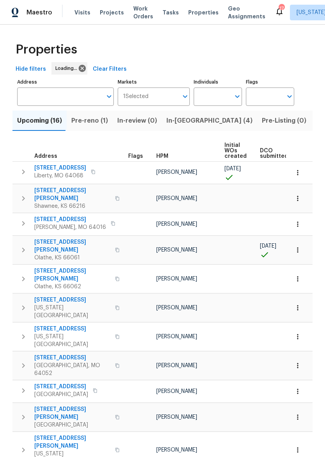
click at [73, 95] on input "Address" at bounding box center [59, 96] width 85 height 18
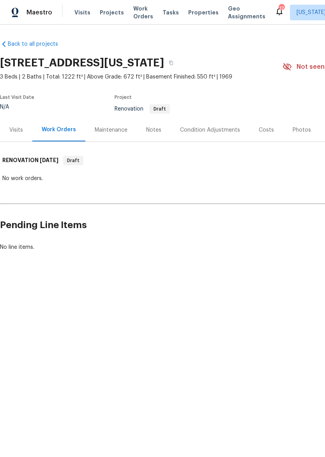
click at [17, 17] on img at bounding box center [15, 13] width 7 height 10
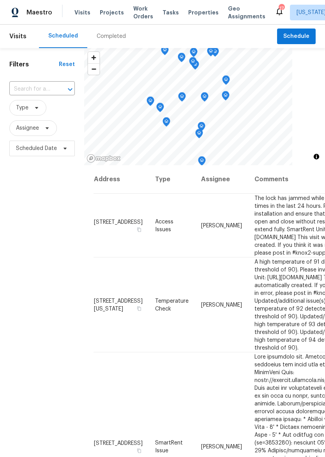
click at [192, 15] on span "Properties" at bounding box center [203, 13] width 30 height 8
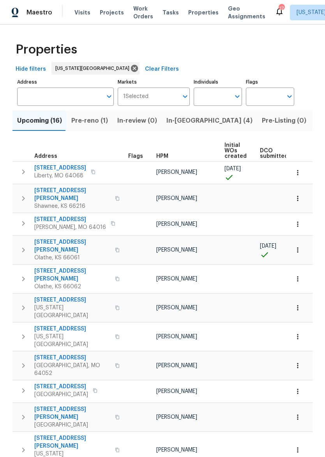
click at [69, 104] on input "Address" at bounding box center [59, 96] width 85 height 18
click at [27, 93] on input "Address" at bounding box center [59, 96] width 85 height 18
click at [24, 83] on label "Address" at bounding box center [65, 82] width 97 height 5
click at [24, 87] on input "Address" at bounding box center [59, 96] width 85 height 18
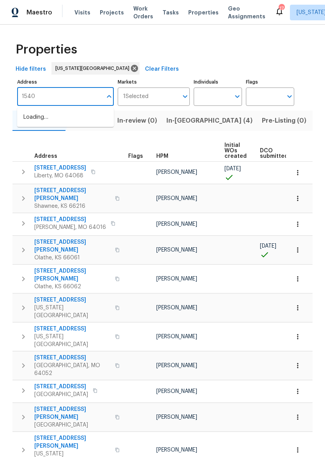
type input "15405"
click at [44, 137] on li "15405 E 40th St S Independence MO 64055" at bounding box center [65, 130] width 97 height 13
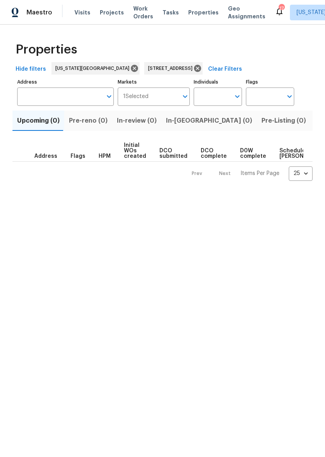
type input "15405 E 40th St S Independence MO 64055"
click at [316, 125] on span "Listed (1)" at bounding box center [330, 120] width 28 height 11
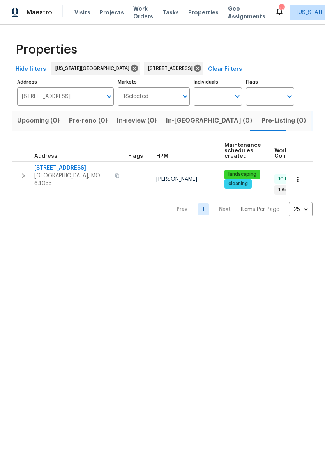
click at [54, 172] on span "15405 E 40th St S" at bounding box center [72, 168] width 76 height 8
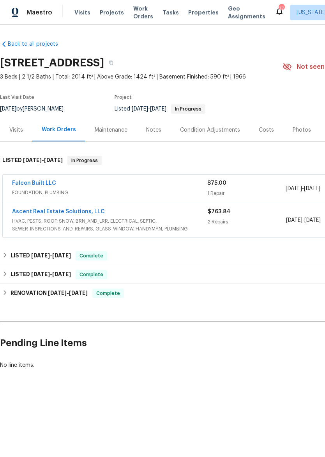
click at [150, 193] on span "FOUNDATION, PLUMBING" at bounding box center [110, 192] width 196 height 8
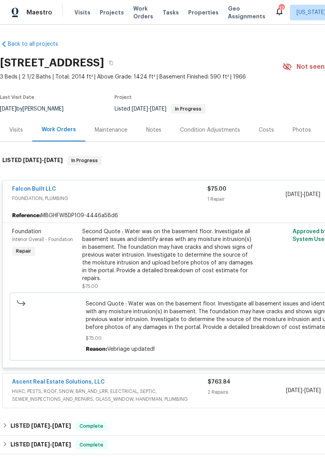
click at [205, 242] on div "Second Quote : Water was on the basement floor. Investigate all basement issues…" at bounding box center [167, 255] width 171 height 55
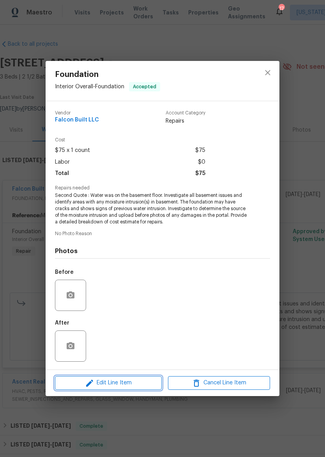
click at [124, 387] on span "Edit Line Item" at bounding box center [108, 383] width 102 height 10
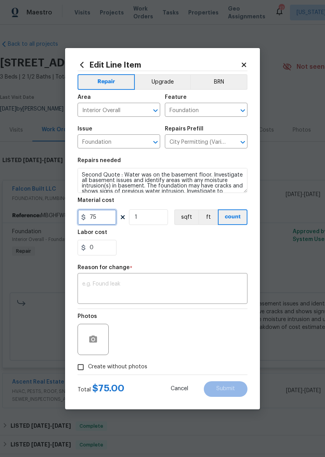
click at [108, 222] on input "75" at bounding box center [97, 217] width 39 height 16
click at [234, 252] on div "0" at bounding box center [163, 248] width 170 height 16
type input "18355"
click at [216, 286] on textarea at bounding box center [162, 289] width 161 height 16
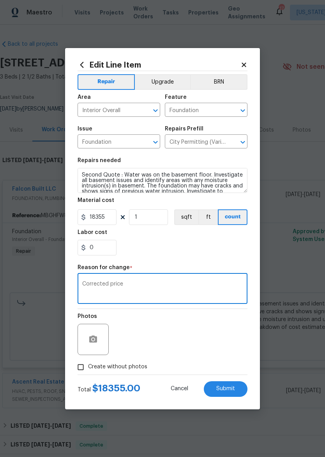
type textarea "Corrected price"
click at [237, 255] on div "0" at bounding box center [163, 248] width 170 height 16
click at [80, 365] on input "Create without photos" at bounding box center [80, 366] width 15 height 15
checkbox input "true"
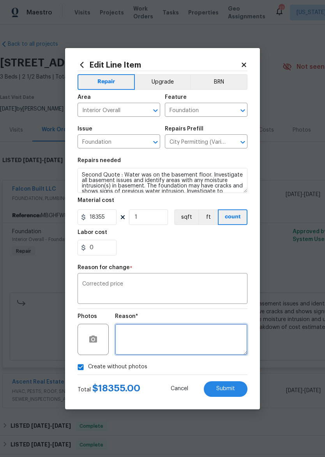
click at [227, 341] on textarea at bounding box center [181, 338] width 133 height 31
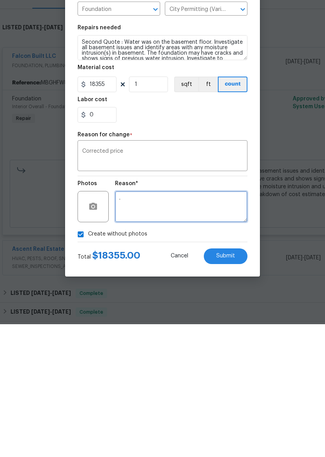
type textarea "."
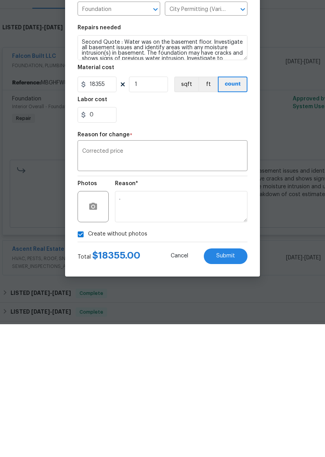
click at [231, 386] on span "Submit" at bounding box center [226, 389] width 19 height 6
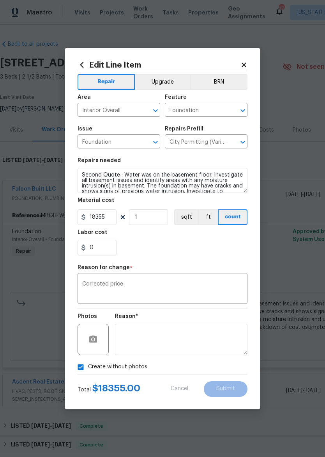
type input "75"
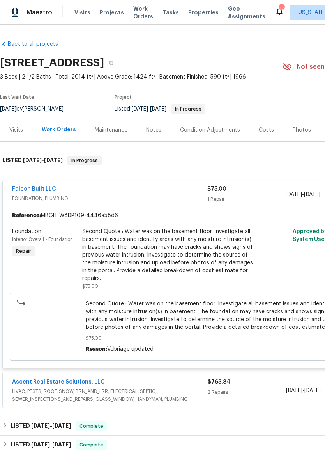
click at [151, 127] on div "Notes" at bounding box center [153, 130] width 15 height 8
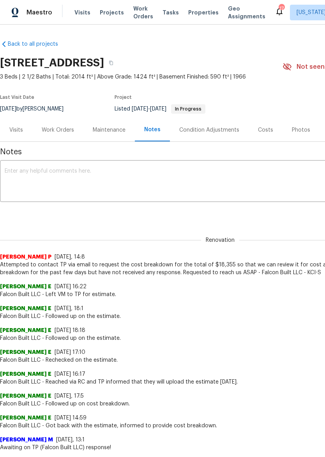
click at [5, 42] on icon at bounding box center [3, 43] width 3 height 5
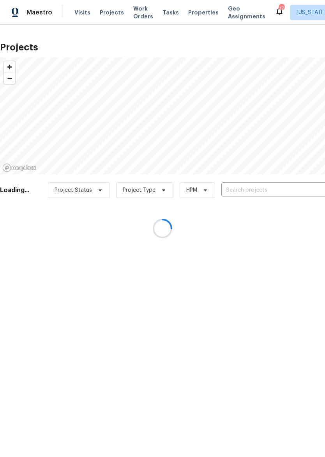
click at [19, 9] on div at bounding box center [162, 228] width 325 height 457
click at [27, 19] on div at bounding box center [162, 228] width 325 height 457
click at [26, 13] on div at bounding box center [162, 228] width 325 height 457
click at [23, 11] on div at bounding box center [162, 228] width 325 height 457
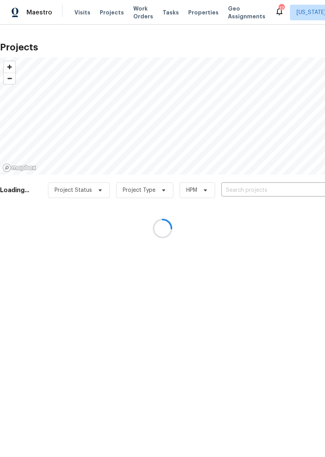
click at [23, 11] on div at bounding box center [162, 228] width 325 height 457
click at [28, 11] on div at bounding box center [162, 228] width 325 height 457
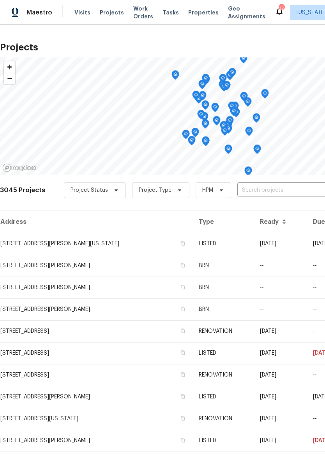
click at [15, 5] on div "Maestro" at bounding box center [26, 13] width 52 height 16
